Goal: Use online tool/utility: Utilize a website feature to perform a specific function

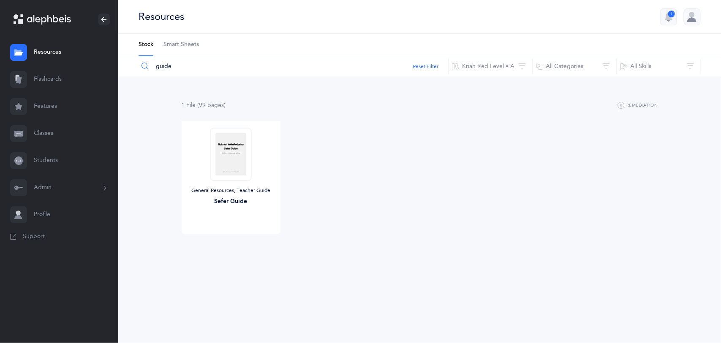
click at [53, 21] on icon at bounding box center [49, 20] width 44 height 10
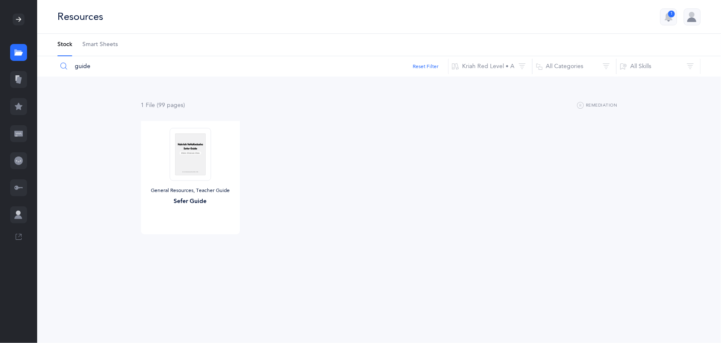
click at [26, 24] on div at bounding box center [18, 19] width 37 height 39
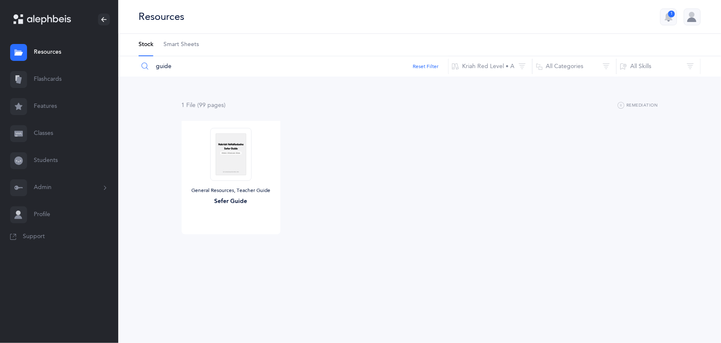
click at [267, 68] on input "guide" at bounding box center [293, 66] width 310 height 20
type input "g"
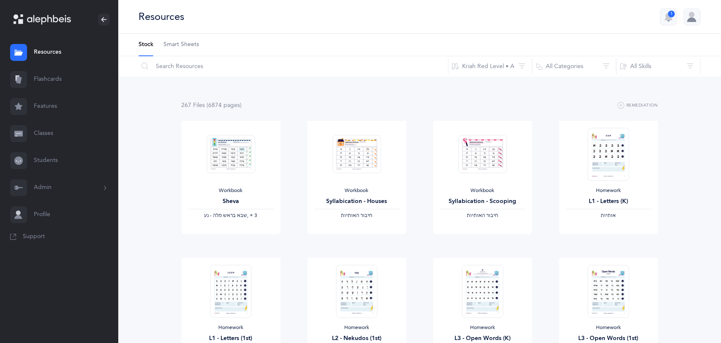
click at [177, 45] on span "Smart Sheets" at bounding box center [180, 45] width 35 height 8
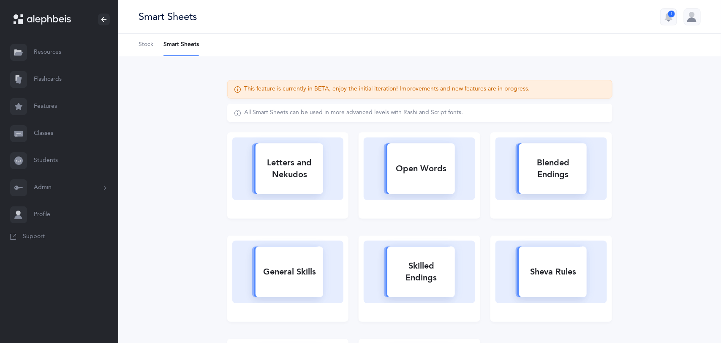
click at [301, 178] on div "Letters and Nekudos" at bounding box center [290, 169] width 68 height 34
select select
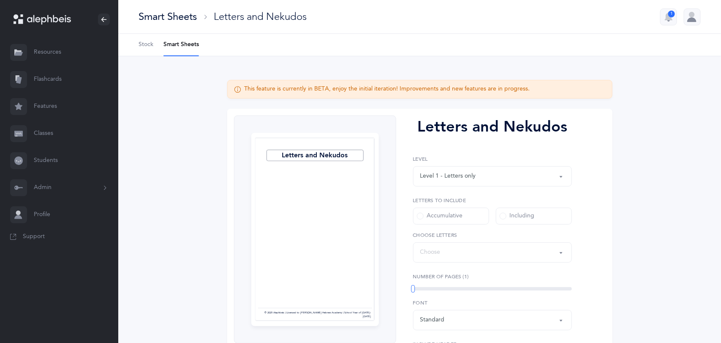
select select "27"
click at [523, 176] on div "Level 1 - Letters only" at bounding box center [492, 176] width 144 height 14
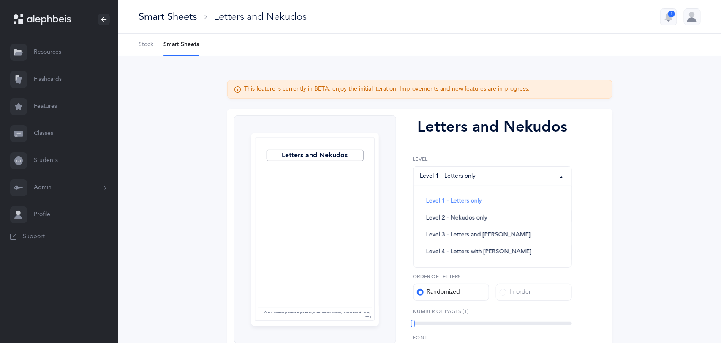
click at [634, 219] on div "This feature is currently in BETA, enjoy the initial iteration! Improvements an…" at bounding box center [419, 263] width 439 height 367
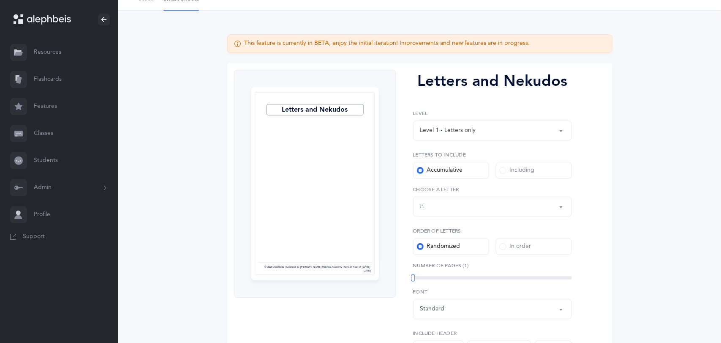
scroll to position [48, 0]
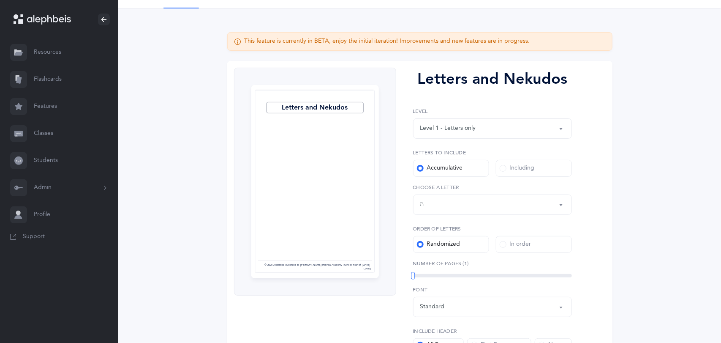
click at [506, 142] on div "Level 1 - Letters only Level 2 - Nekudos only Level 3 - Letters and Nekudos Lev…" at bounding box center [492, 179] width 159 height 145
click at [498, 130] on div "Level 1 - Letters only" at bounding box center [492, 128] width 144 height 14
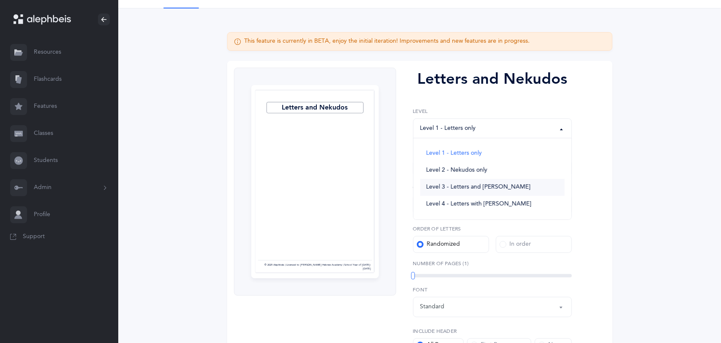
click at [474, 187] on span "Level 3 - Letters and [PERSON_NAME]" at bounding box center [478, 187] width 104 height 8
select select "3"
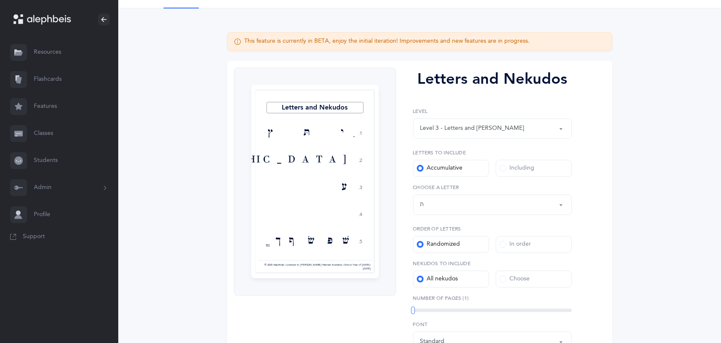
click at [452, 206] on div "Letters up until: ת" at bounding box center [492, 204] width 144 height 14
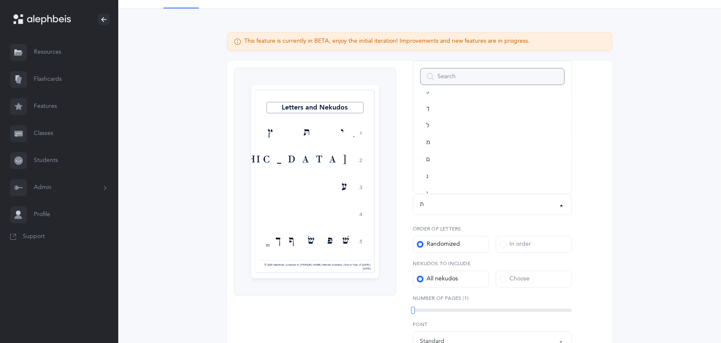
scroll to position [0, 0]
click at [479, 127] on link "בּ" at bounding box center [492, 123] width 144 height 17
select select "81"
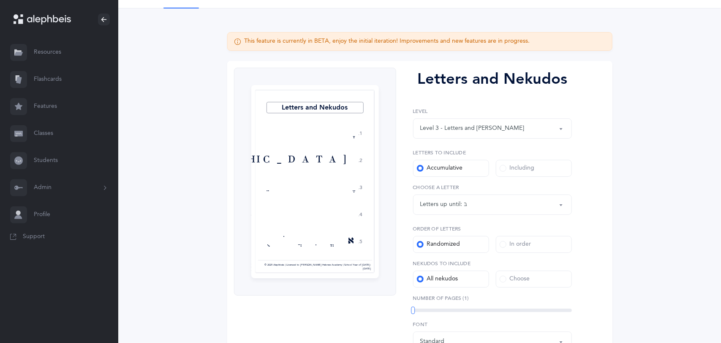
click at [500, 170] on span at bounding box center [503, 168] width 7 height 7
click at [0, 0] on input "Including" at bounding box center [0, 0] width 0 height 0
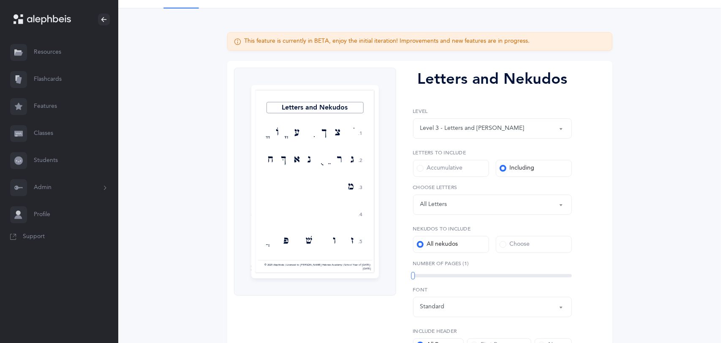
click at [493, 212] on button "Letters: All Letters" at bounding box center [492, 204] width 159 height 20
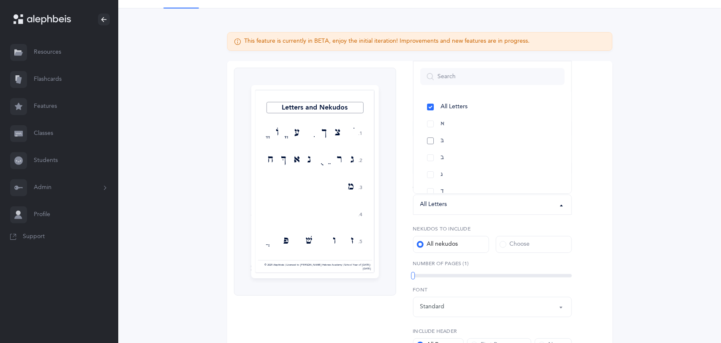
click at [433, 145] on link "בּ" at bounding box center [492, 140] width 144 height 17
select select "81"
click at [430, 160] on link "ב" at bounding box center [492, 157] width 144 height 17
click at [433, 146] on link "כּ" at bounding box center [492, 146] width 144 height 17
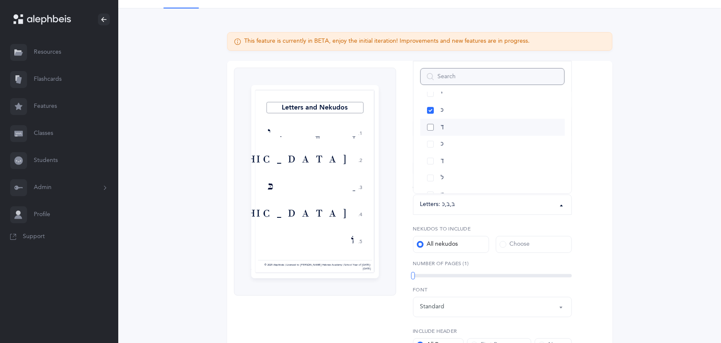
scroll to position [205, 0]
click at [429, 142] on link "כ" at bounding box center [492, 138] width 144 height 17
click at [435, 131] on link "פּ" at bounding box center [492, 132] width 144 height 17
click at [430, 155] on link "פ" at bounding box center [492, 149] width 144 height 17
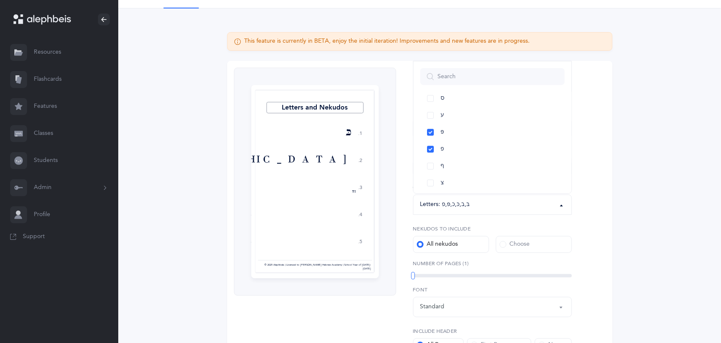
click at [614, 235] on div "This feature is currently in BETA, enjoy the initial iteration! Improvements an…" at bounding box center [419, 215] width 439 height 367
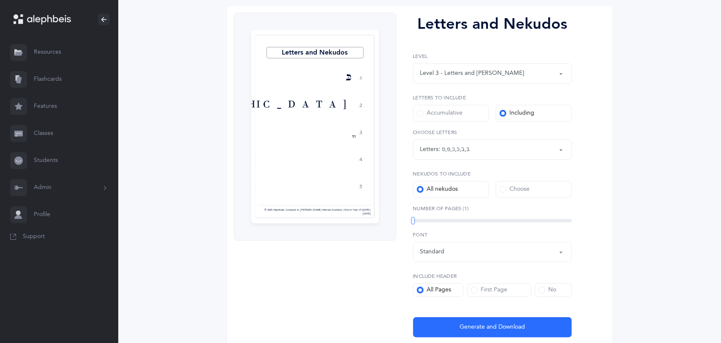
scroll to position [117, 0]
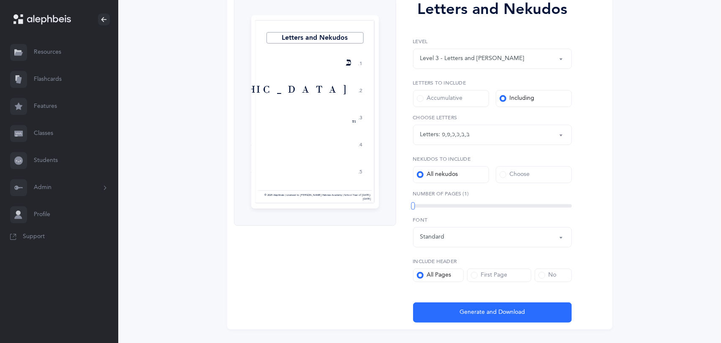
click at [550, 177] on label "Choose" at bounding box center [534, 174] width 76 height 17
click at [0, 0] on input "Choose" at bounding box center [0, 0] width 0 height 0
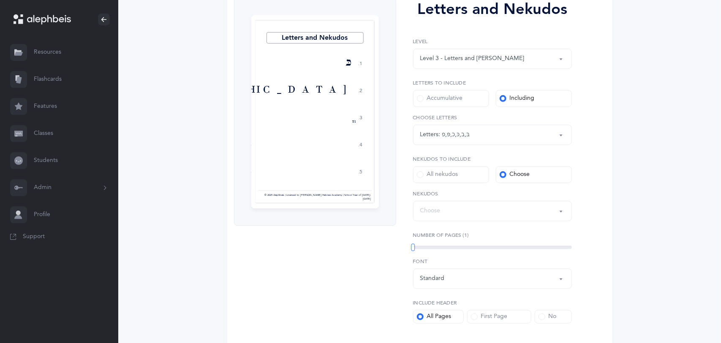
click at [475, 206] on div "Choose" at bounding box center [492, 211] width 144 height 14
click at [431, 183] on link "שוא" at bounding box center [492, 180] width 144 height 17
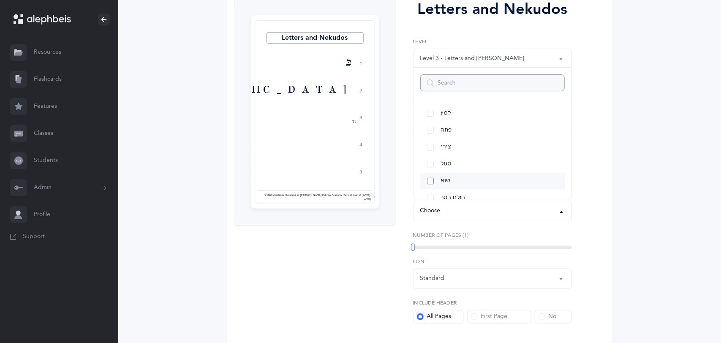
select select "32"
click at [433, 179] on link "חולם חסר" at bounding box center [492, 177] width 144 height 17
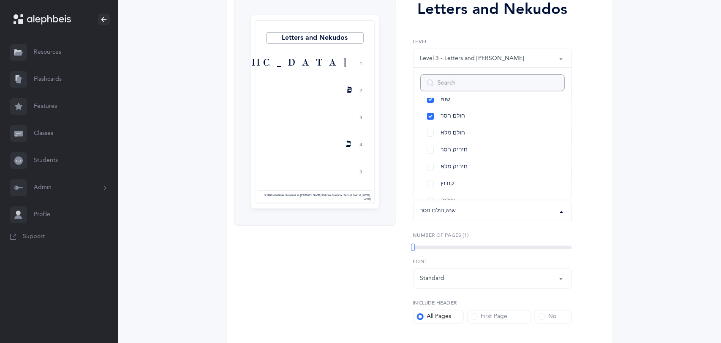
scroll to position [83, 0]
click at [433, 151] on link "חיריק חסר" at bounding box center [492, 148] width 144 height 17
click at [656, 204] on div "This feature is currently in BETA, enjoy the initial iteration! Improvements an…" at bounding box center [419, 171] width 603 height 465
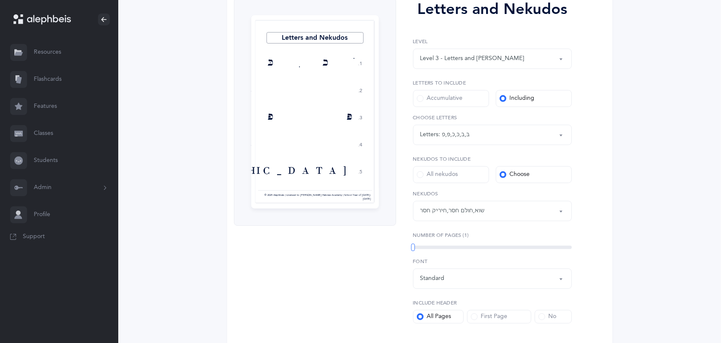
click at [569, 248] on div "1" at bounding box center [492, 246] width 159 height 3
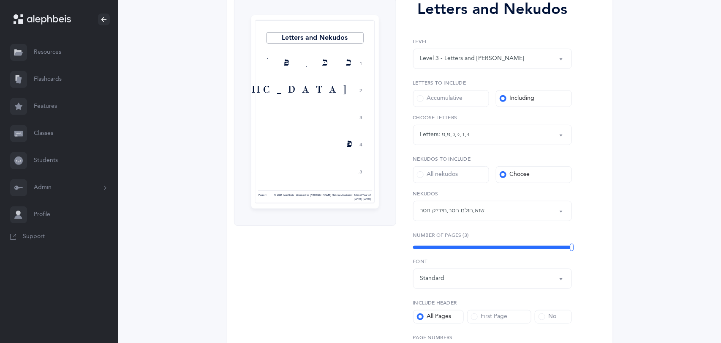
click at [64, 79] on link "Flashcards" at bounding box center [59, 79] width 118 height 27
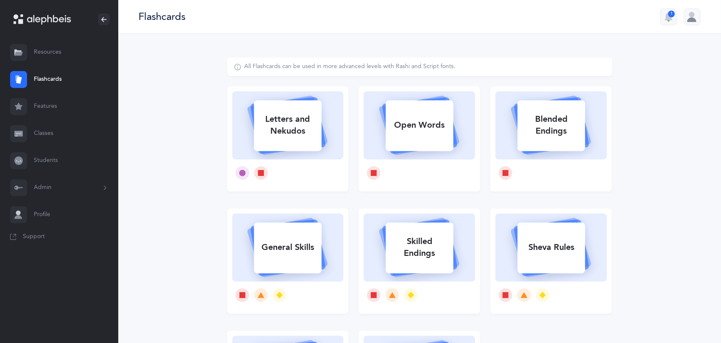
click at [305, 138] on div "Letters and Nekudos" at bounding box center [288, 125] width 68 height 34
select select "3"
select select "81"
select select "32"
select select "single"
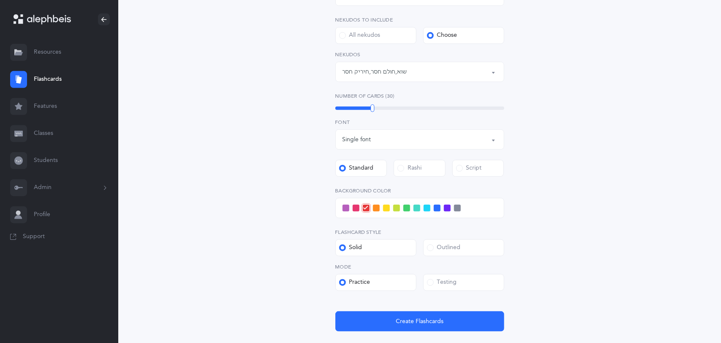
scroll to position [294, 0]
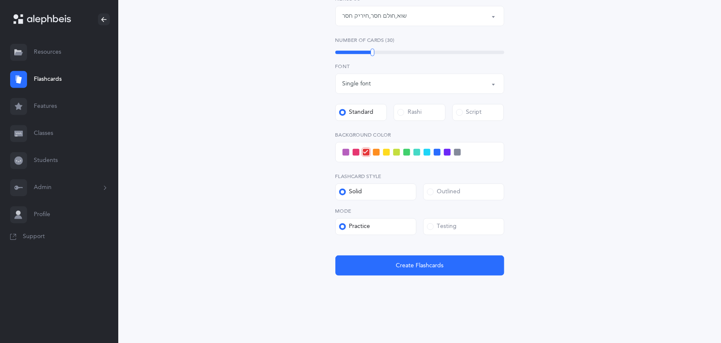
click at [428, 229] on span at bounding box center [430, 226] width 7 height 7
click at [0, 0] on input "Testing" at bounding box center [0, 0] width 0 height 0
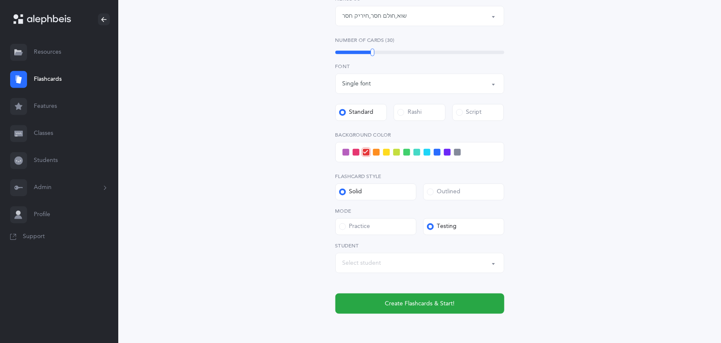
click at [413, 267] on div "Select student" at bounding box center [420, 263] width 155 height 14
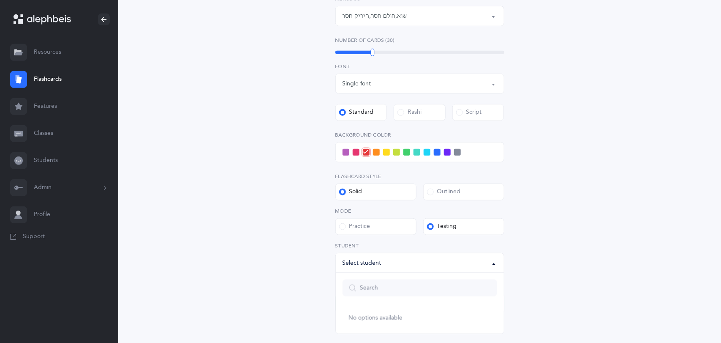
click at [413, 267] on div "Select student" at bounding box center [420, 263] width 155 height 14
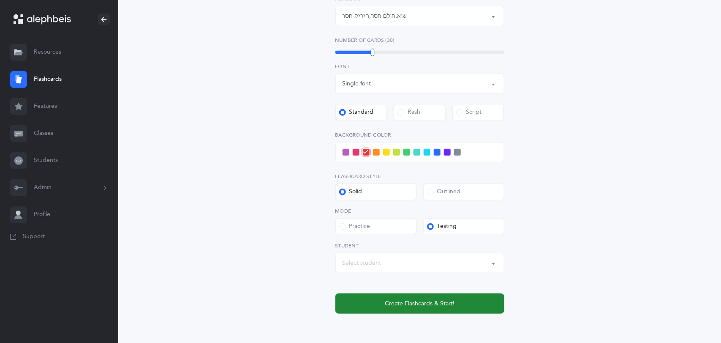
click at [457, 304] on button "Create Flashcards & Start!" at bounding box center [419, 303] width 169 height 20
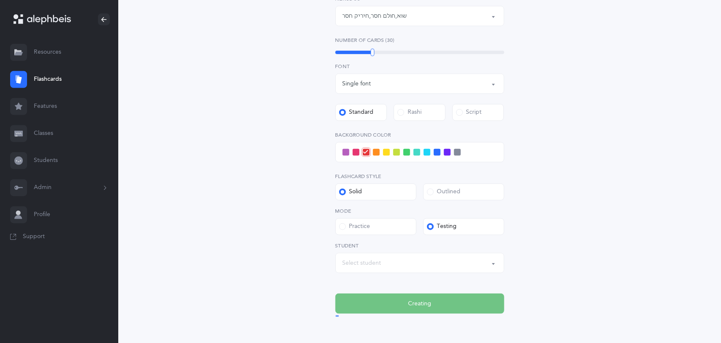
scroll to position [0, 0]
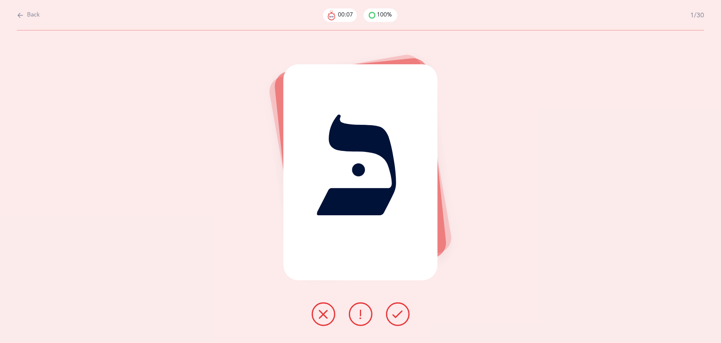
click at [391, 312] on button at bounding box center [398, 314] width 24 height 24
click at [329, 315] on button at bounding box center [324, 314] width 24 height 24
click at [33, 15] on span "Back" at bounding box center [33, 15] width 13 height 8
select select "3"
select select "81"
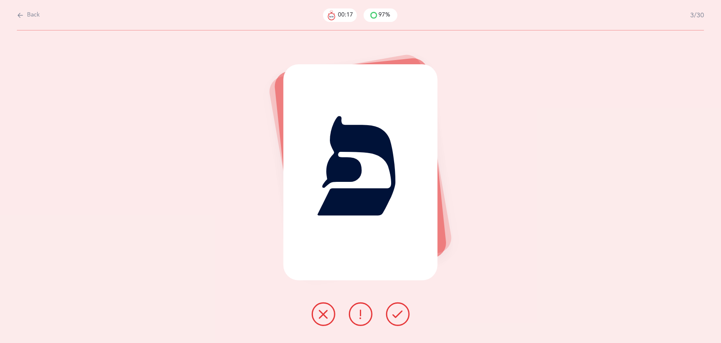
select select "32"
select select "single"
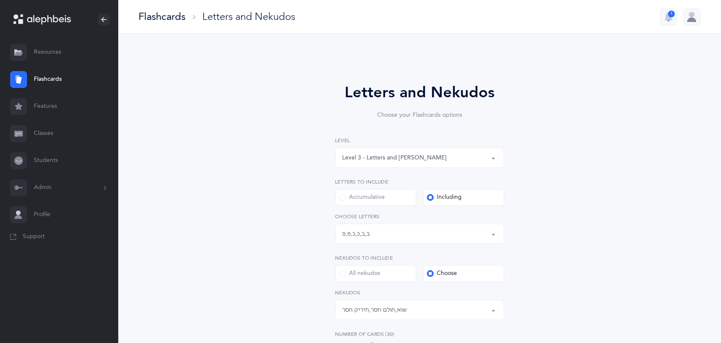
scroll to position [16, 0]
click at [53, 131] on link "Classes" at bounding box center [59, 133] width 118 height 27
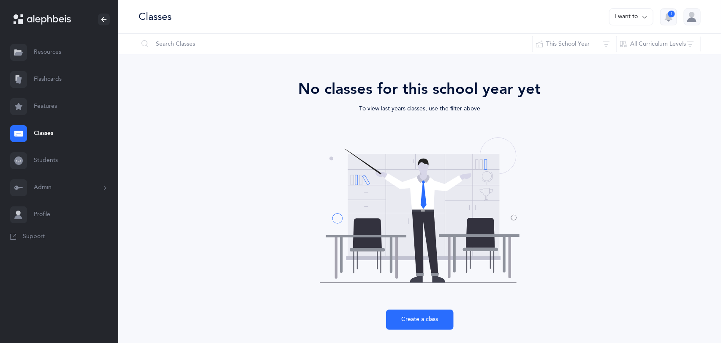
click at [55, 56] on link "Resources" at bounding box center [59, 52] width 118 height 27
